Goal: Task Accomplishment & Management: Complete application form

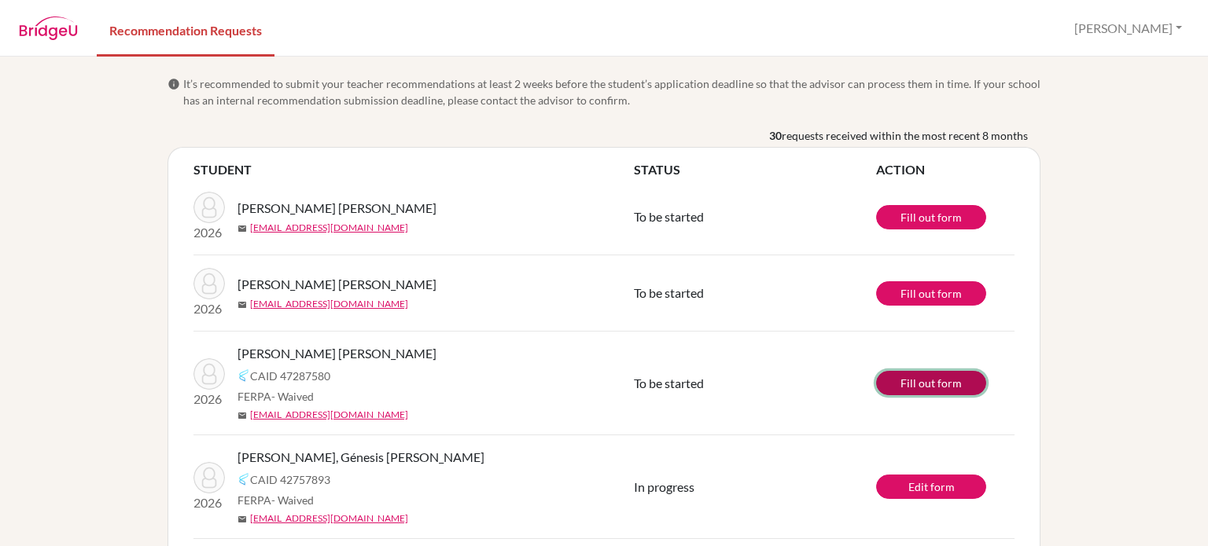
click at [931, 383] on link "Fill out form" at bounding box center [931, 383] width 110 height 24
click at [914, 383] on link "Fill out form" at bounding box center [931, 383] width 110 height 24
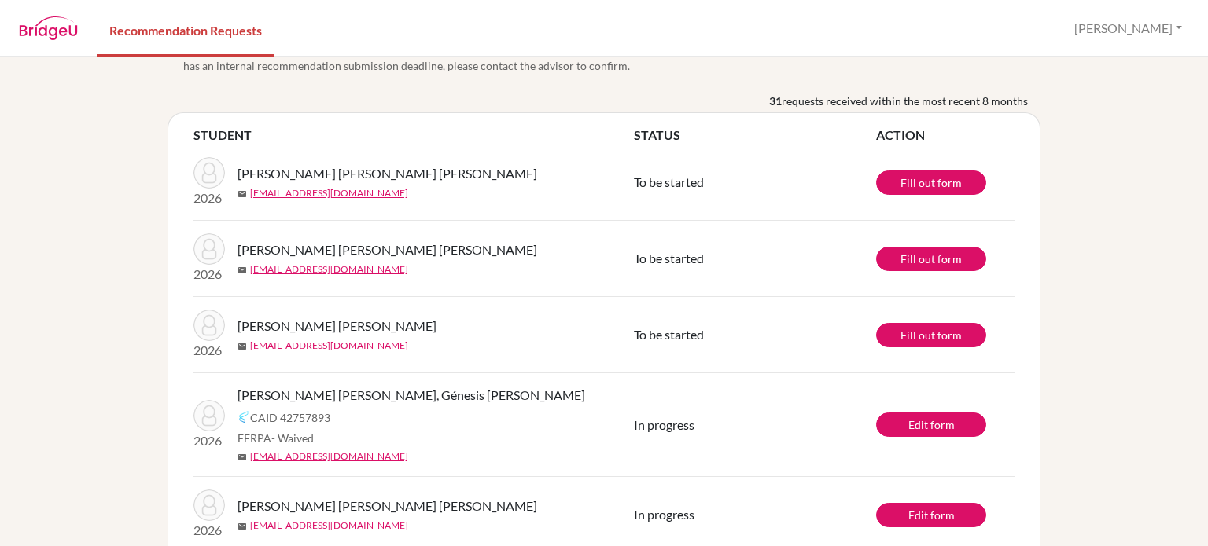
scroll to position [35, 0]
click at [932, 329] on link "Fill out form" at bounding box center [931, 335] width 110 height 24
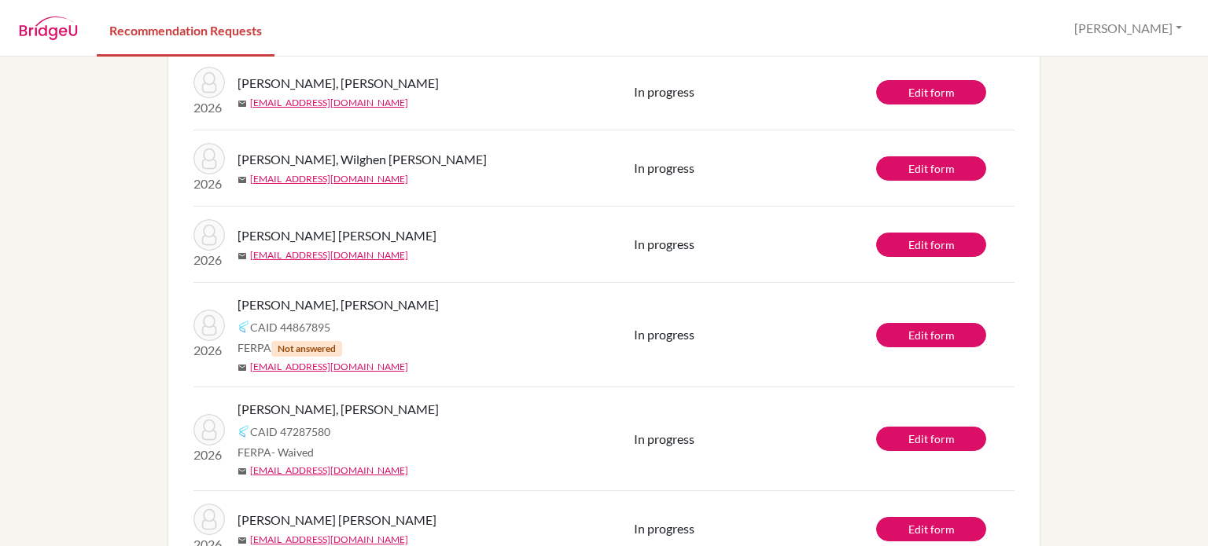
scroll to position [2188, 0]
